Goal: Information Seeking & Learning: Compare options

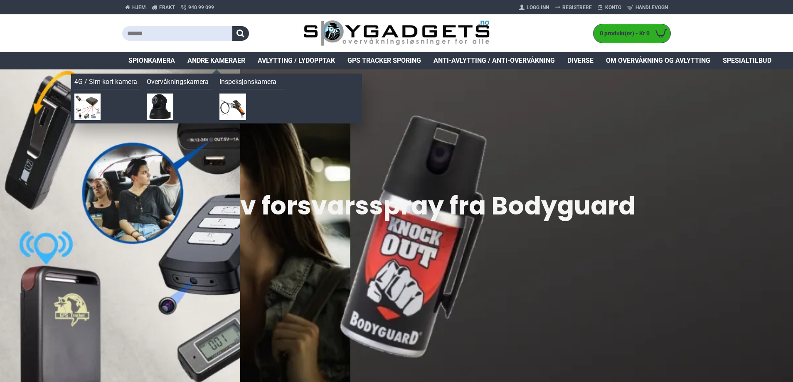
click at [235, 63] on span "Andre kameraer" at bounding box center [216, 61] width 58 height 10
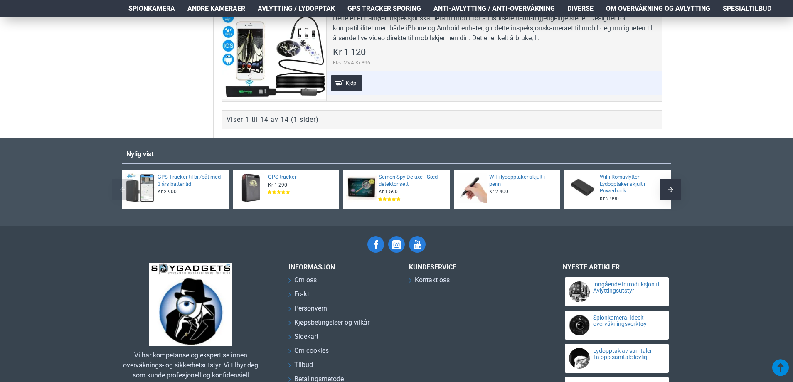
scroll to position [1454, 0]
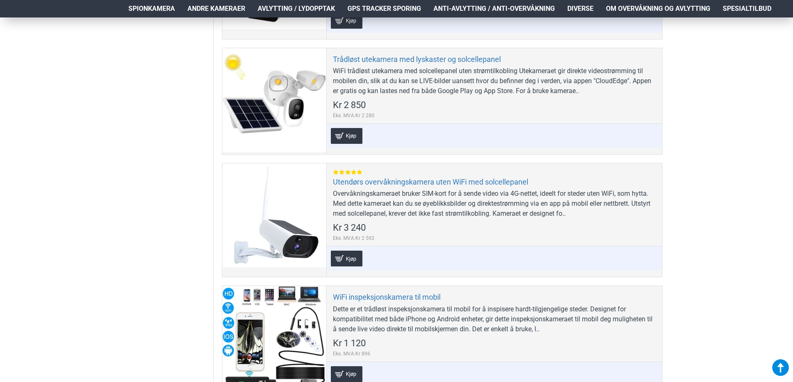
click at [160, 6] on span "Spionkamera" at bounding box center [151, 9] width 47 height 10
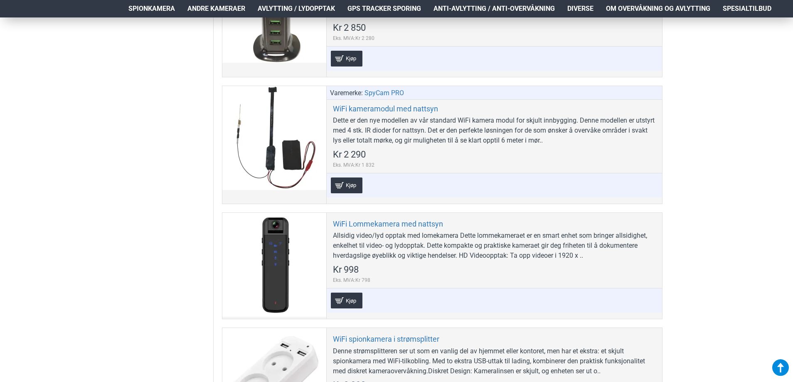
scroll to position [3615, 0]
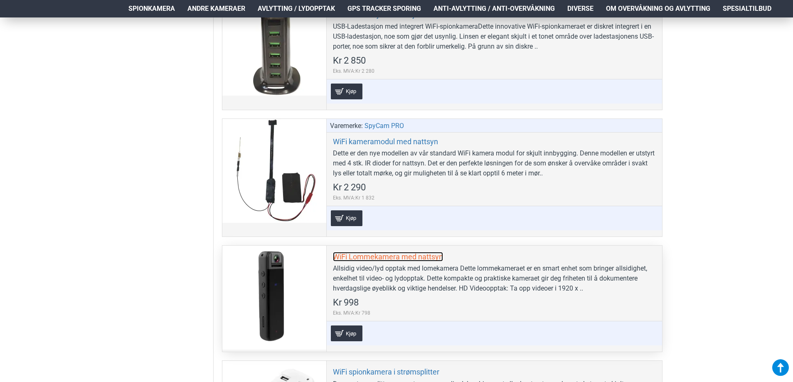
click at [372, 255] on link "WiFi Lommekamera med nattsyn" at bounding box center [388, 257] width 110 height 10
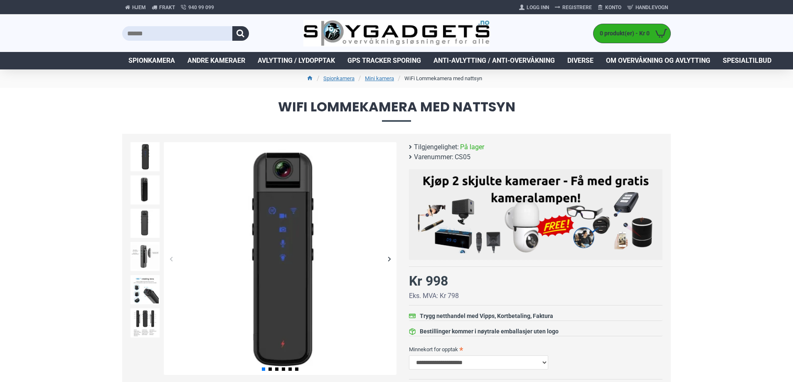
click at [465, 157] on span "CS05" at bounding box center [463, 157] width 16 height 10
copy span "CS05"
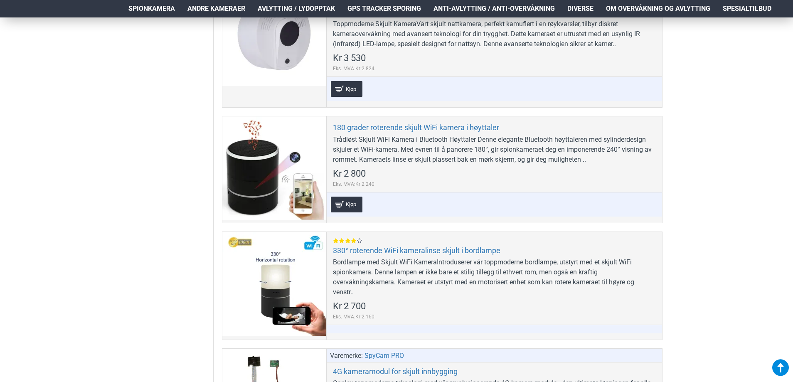
scroll to position [457, 0]
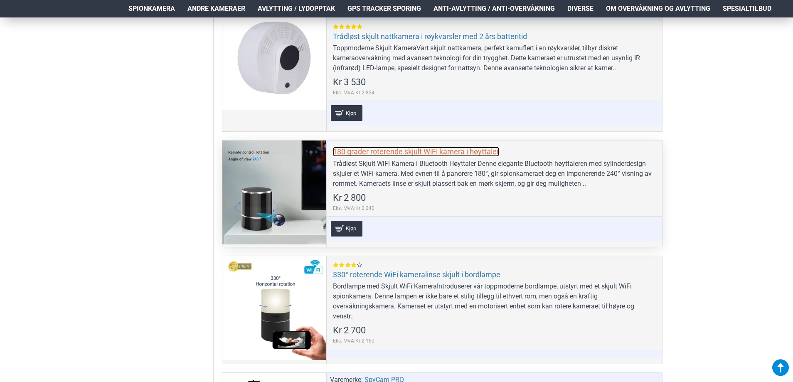
click at [336, 152] on link "180 grader roterende skjult WiFi kamera i høyttaler" at bounding box center [416, 152] width 166 height 10
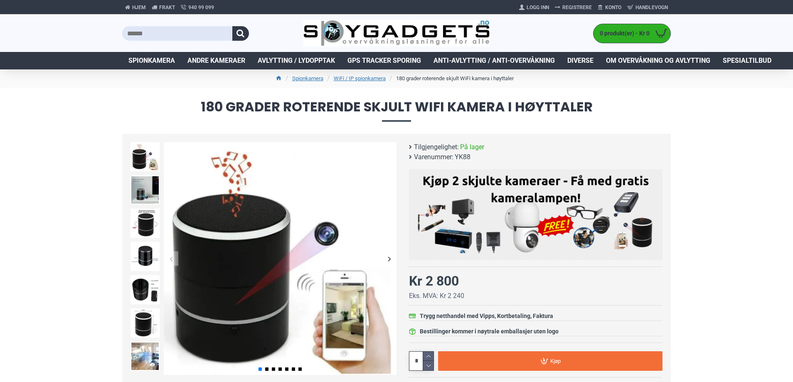
click at [460, 155] on span "YK88" at bounding box center [463, 157] width 16 height 10
copy span "YK88"
